Goal: Information Seeking & Learning: Learn about a topic

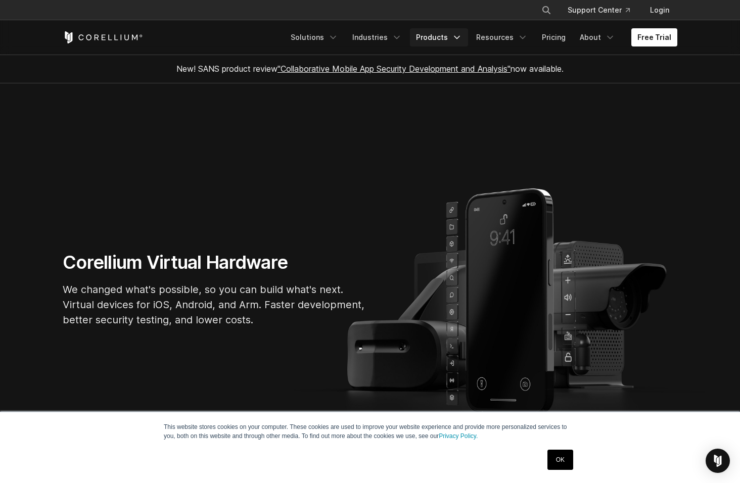
click at [432, 39] on link "Products" at bounding box center [439, 37] width 58 height 18
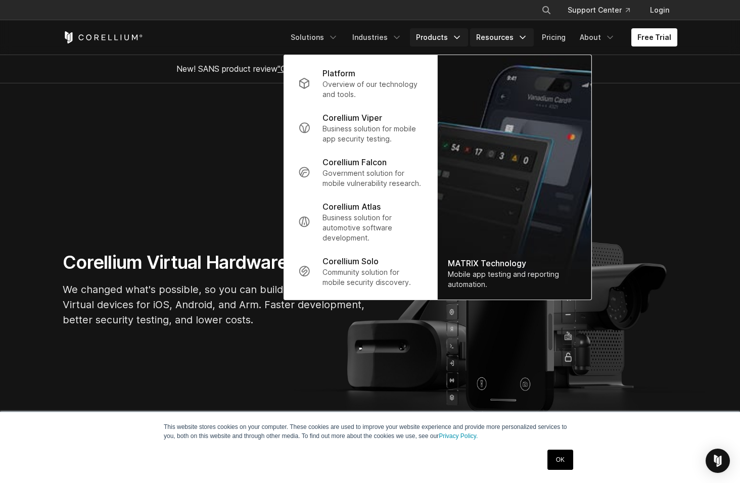
click at [502, 37] on link "Resources" at bounding box center [502, 37] width 64 height 18
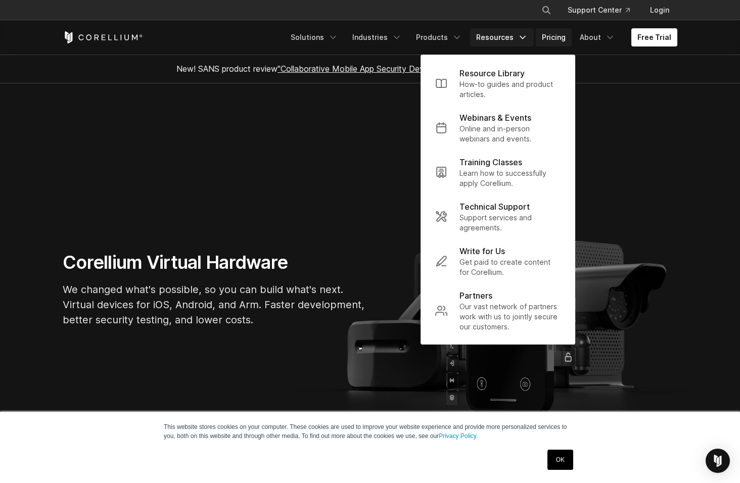
click at [564, 37] on link "Pricing" at bounding box center [554, 37] width 36 height 18
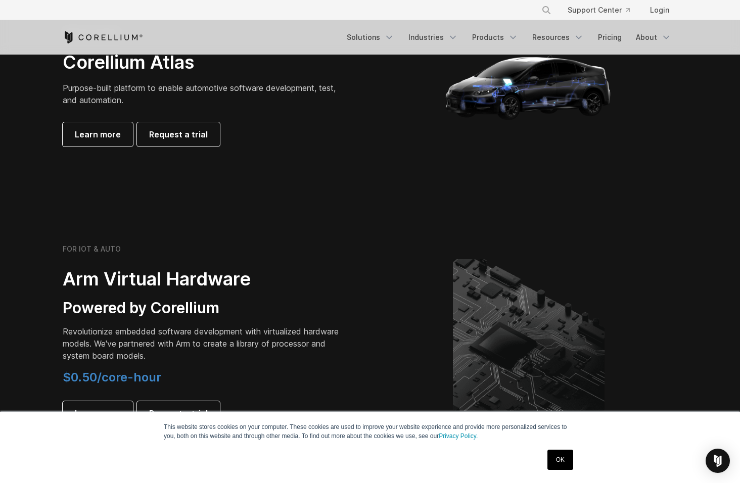
scroll to position [1011, 0]
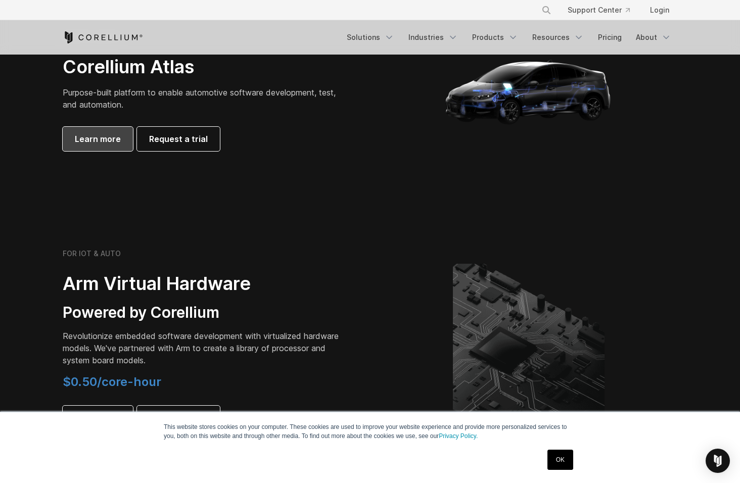
click at [102, 139] on span "Learn more" at bounding box center [98, 139] width 46 height 12
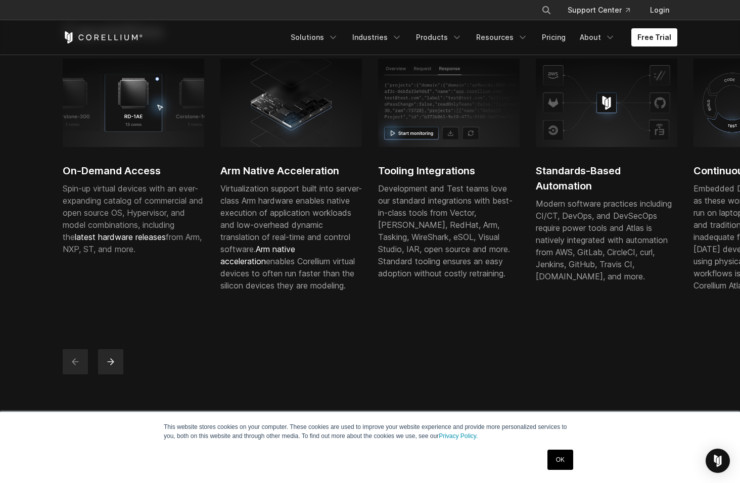
scroll to position [152, 0]
